Goal: Transaction & Acquisition: Purchase product/service

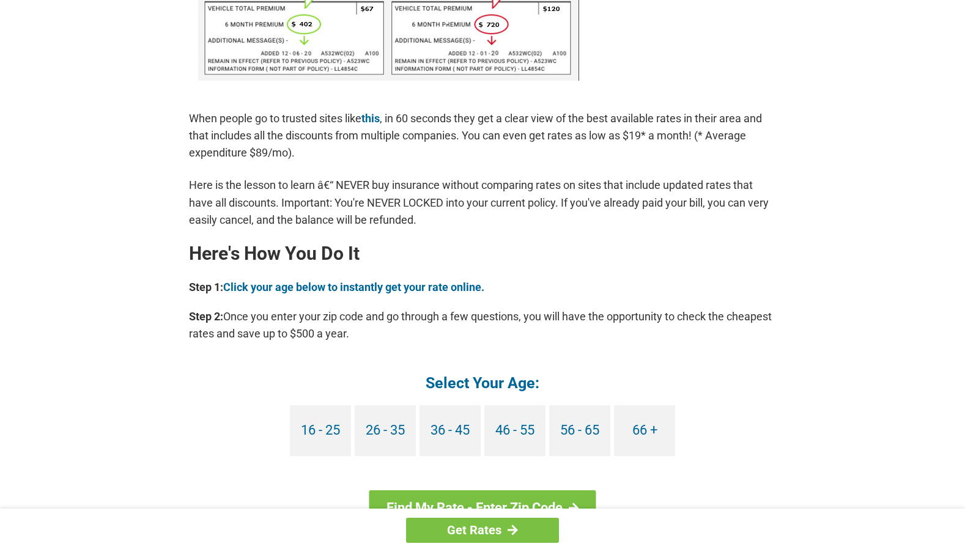
scroll to position [895, 0]
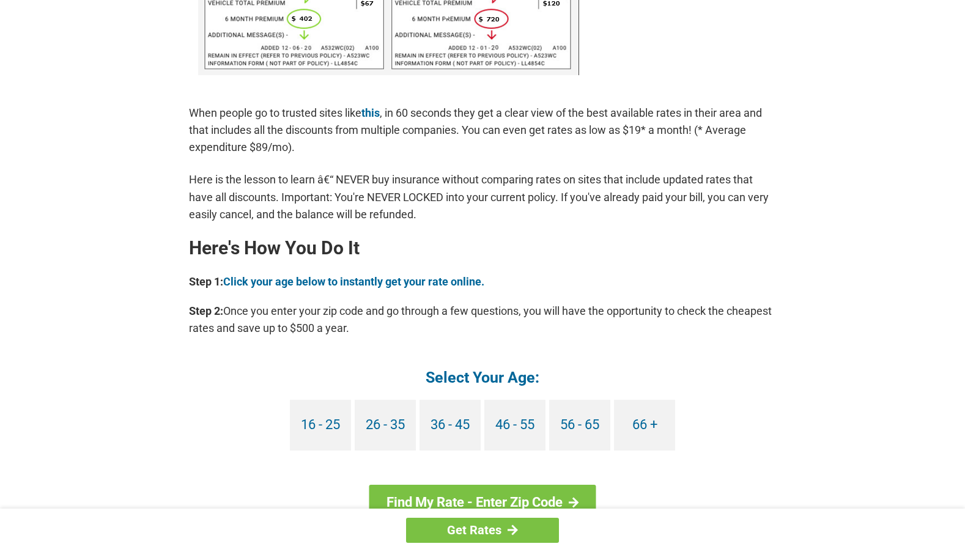
click at [796, 404] on div "You're Probably Overpaying for Car Insurance - Here's How to Stop. [DATE] | Wri…" at bounding box center [483, 115] width 734 height 1928
click at [797, 404] on div "You're Probably Overpaying for Car Insurance - Here's How to Stop. [DATE] | Wri…" at bounding box center [483, 115] width 734 height 1928
click at [788, 409] on div "You're Probably Overpaying for Car Insurance - Here's How to Stop. [DATE] | Wri…" at bounding box center [483, 115] width 734 height 1928
click at [648, 424] on link "66 +" at bounding box center [644, 425] width 61 height 51
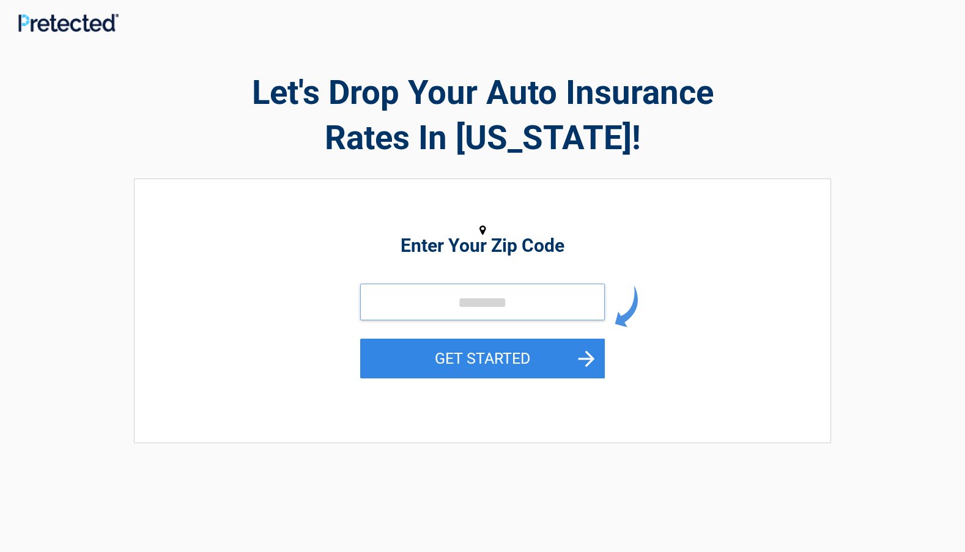
click at [462, 306] on input "tel" at bounding box center [482, 302] width 245 height 37
click at [424, 308] on input "tel" at bounding box center [482, 302] width 245 height 37
click at [525, 317] on input "tel" at bounding box center [482, 302] width 245 height 37
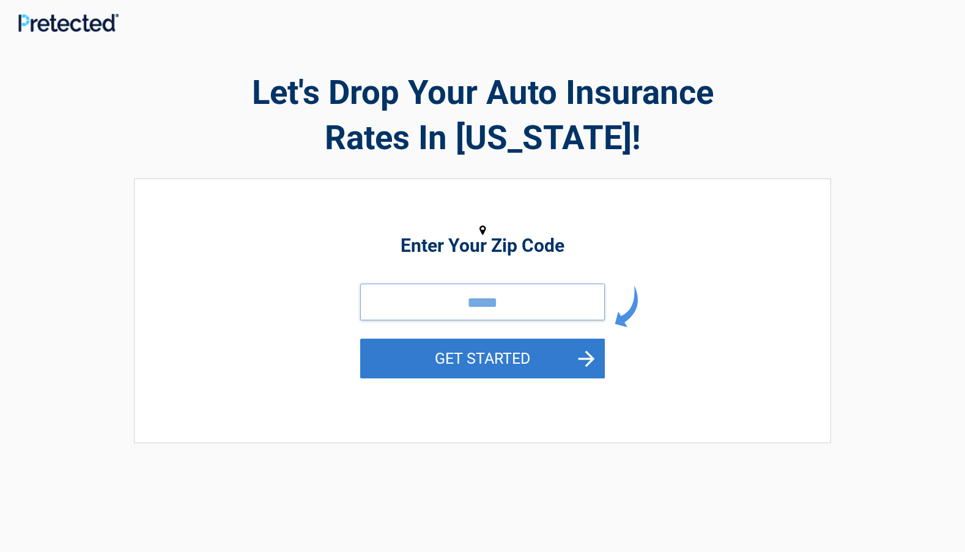
type input "*****"
click at [588, 364] on button "GET STARTED" at bounding box center [482, 359] width 245 height 40
